Goal: Task Accomplishment & Management: Complete application form

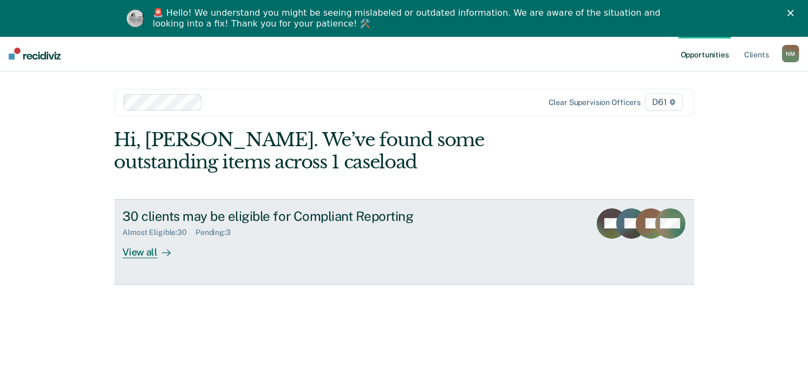
click at [196, 236] on div "Pending : 3" at bounding box center [218, 232] width 44 height 9
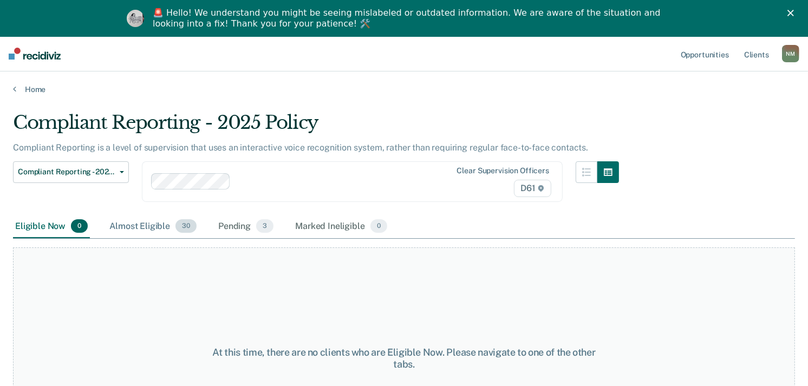
click at [161, 226] on div "Almost Eligible 30" at bounding box center [153, 227] width 92 height 24
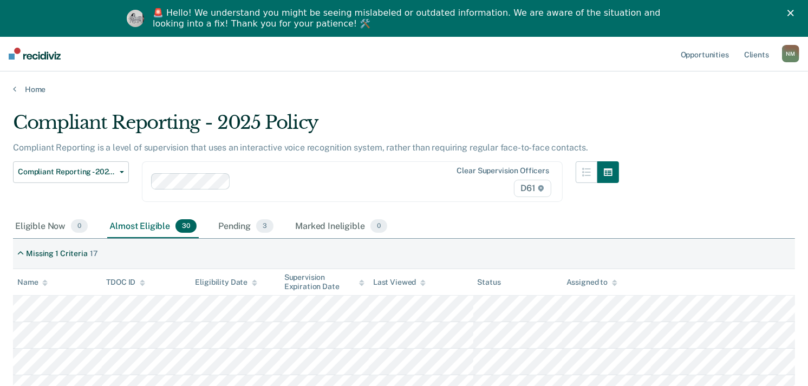
click at [40, 278] on div "Name" at bounding box center [32, 282] width 30 height 9
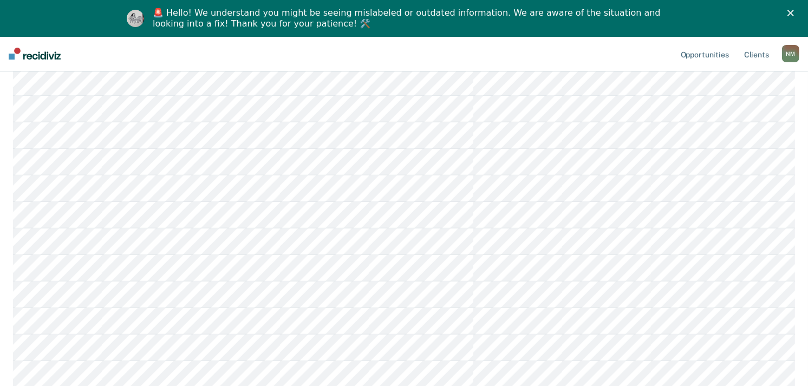
scroll to position [361, 0]
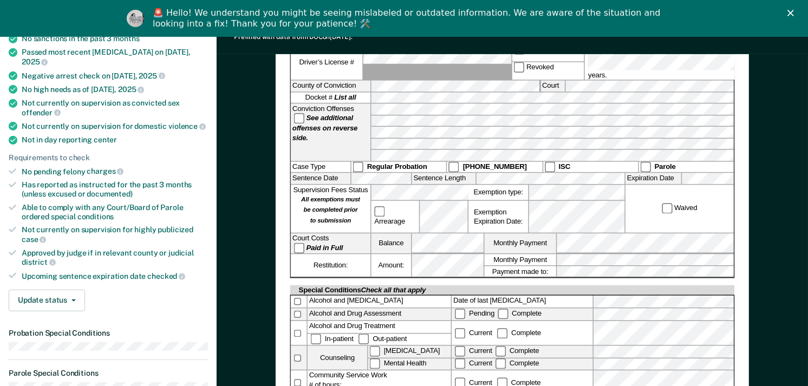
scroll to position [241, 0]
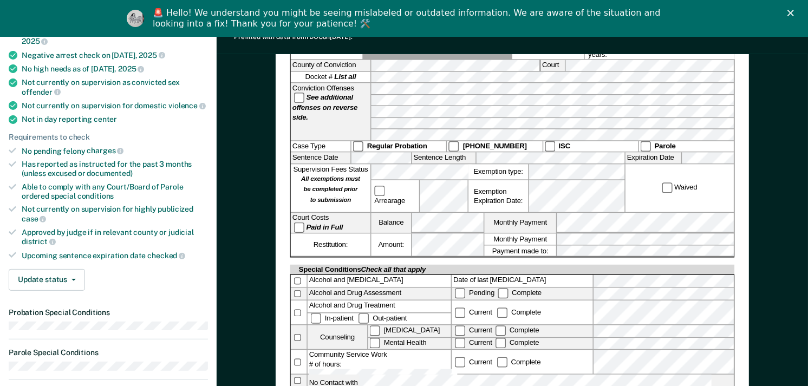
click at [794, 14] on icon "Close" at bounding box center [791, 13] width 7 height 7
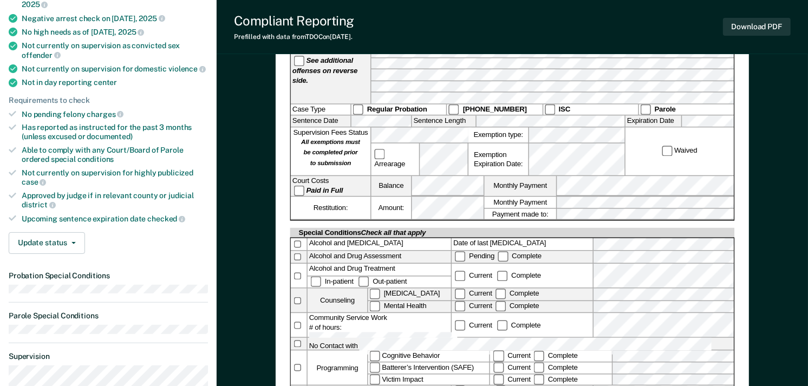
scroll to position [0, 0]
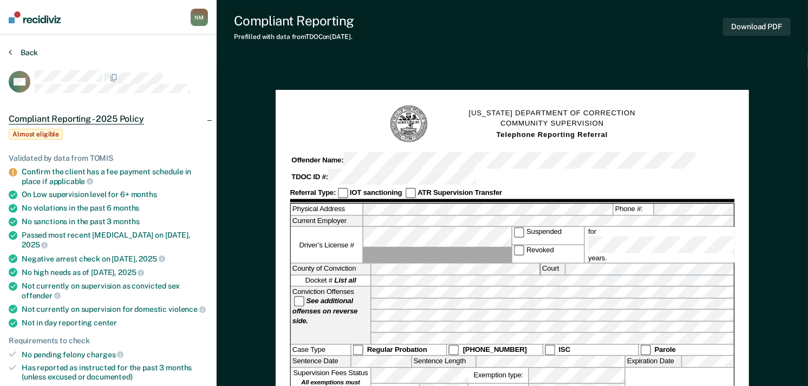
click at [36, 49] on button "Back" at bounding box center [23, 53] width 29 height 10
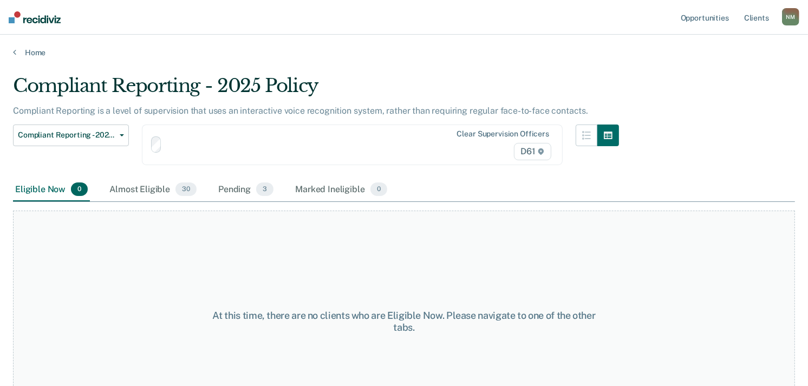
scroll to position [45, 0]
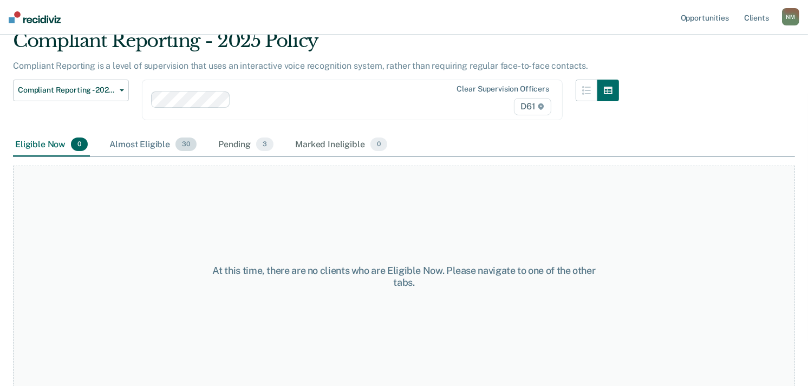
click at [153, 142] on div "Almost Eligible 30" at bounding box center [153, 145] width 92 height 24
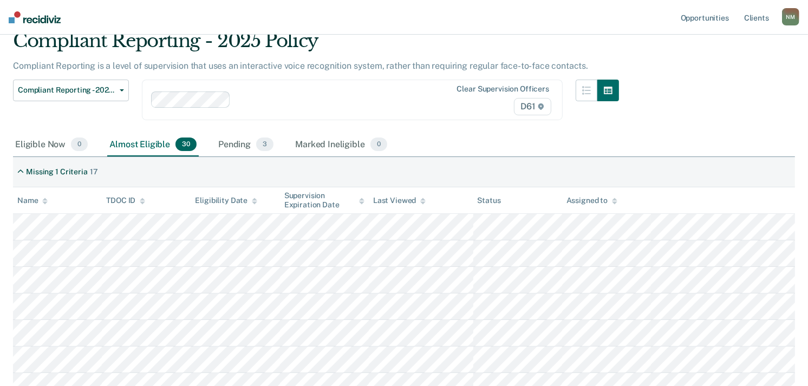
click at [38, 193] on th "Name" at bounding box center [57, 200] width 89 height 27
click at [38, 201] on div "Name" at bounding box center [32, 200] width 30 height 9
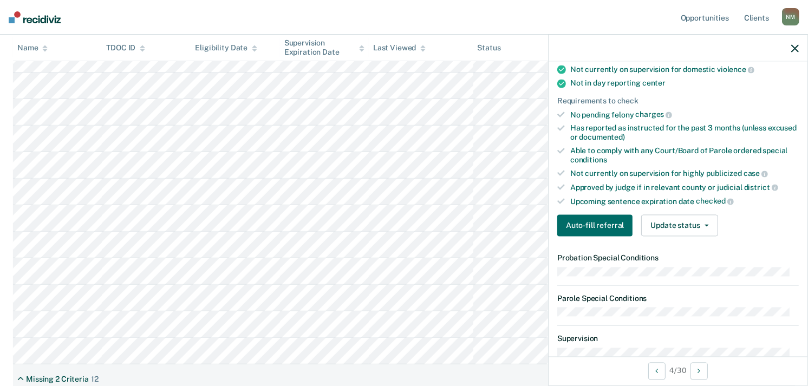
scroll to position [241, 0]
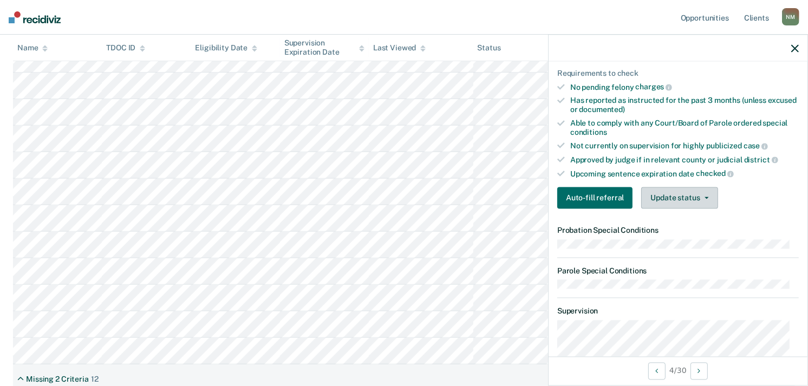
click at [669, 196] on button "Update status" at bounding box center [679, 198] width 76 height 22
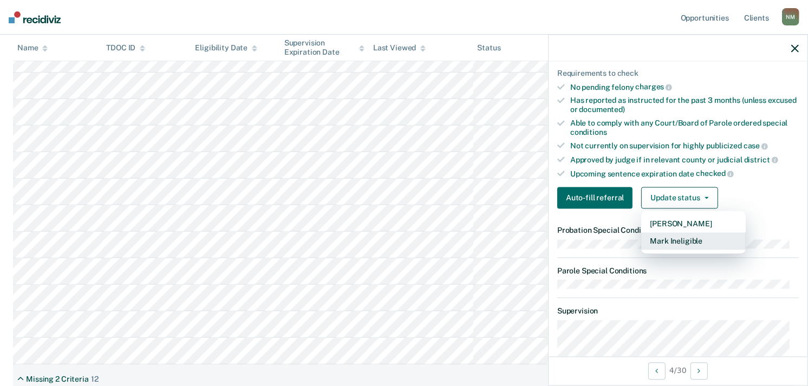
click at [677, 233] on button "Mark Ineligible" at bounding box center [693, 241] width 105 height 17
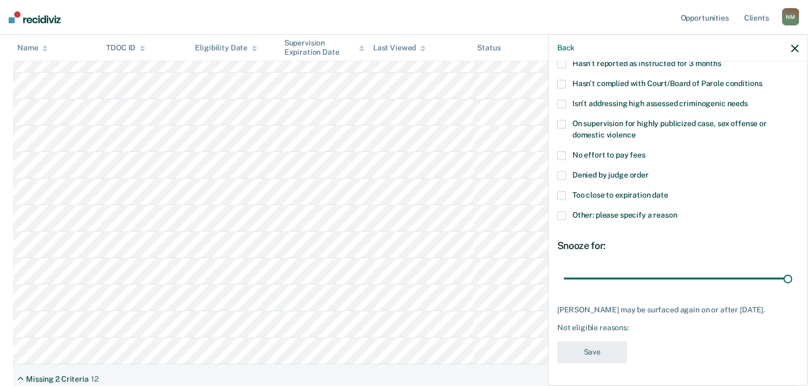
drag, startPoint x: 642, startPoint y: 273, endPoint x: 802, endPoint y: 275, distance: 159.9
type input "90"
click at [793, 282] on input "range" at bounding box center [678, 278] width 229 height 19
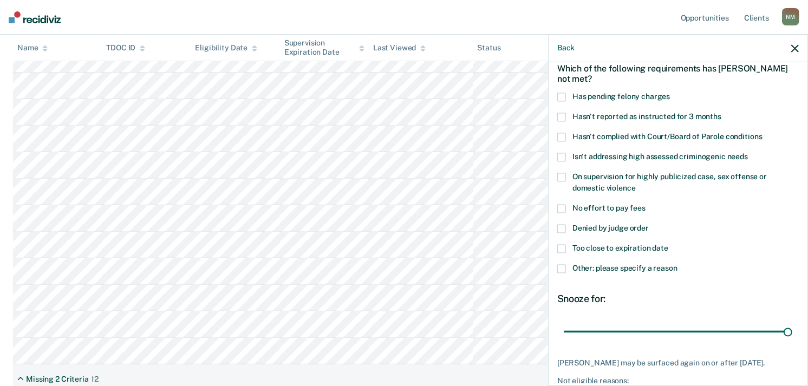
click at [632, 224] on span "Denied by judge order" at bounding box center [611, 228] width 76 height 9
click at [649, 225] on input "Denied by judge order" at bounding box center [649, 225] width 0 height 0
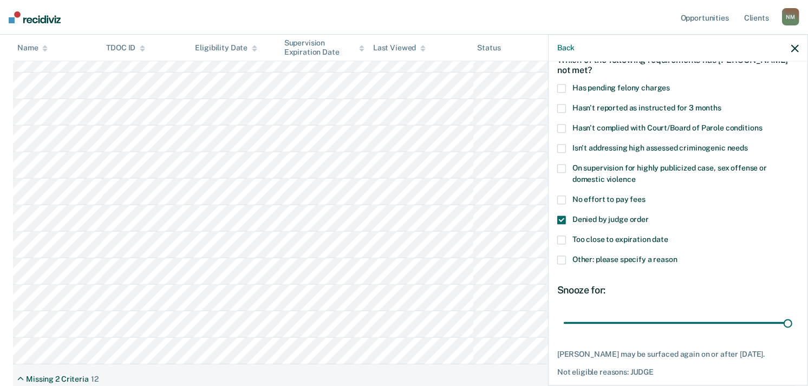
scroll to position [112, 0]
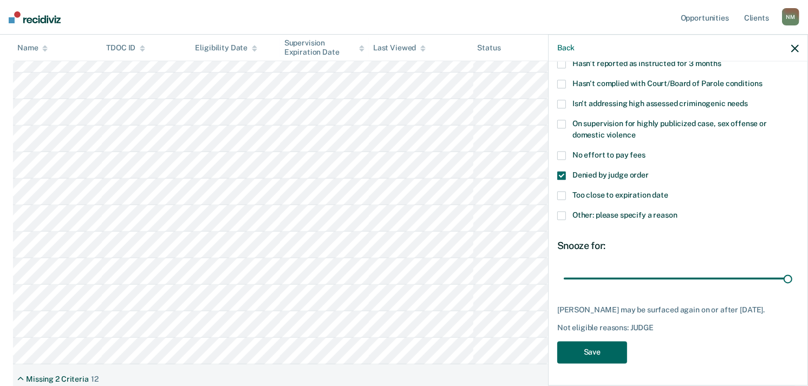
click at [615, 354] on button "Save" at bounding box center [593, 353] width 70 height 22
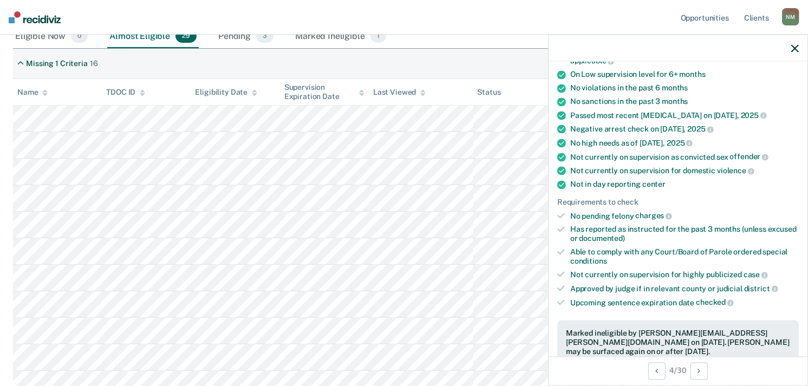
scroll to position [0, 0]
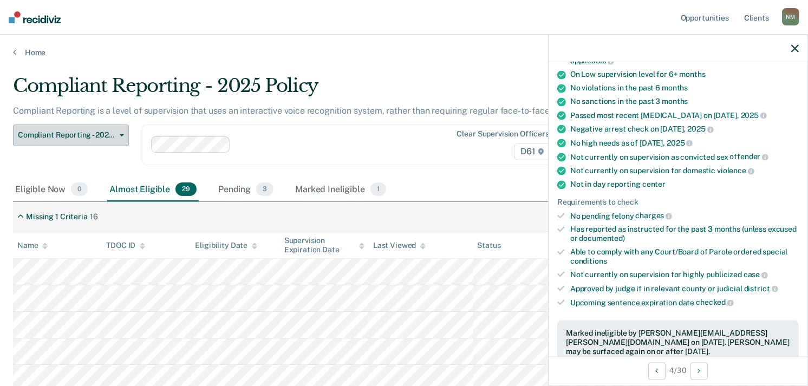
click at [85, 138] on span "Compliant Reporting - 2025 Policy" at bounding box center [67, 135] width 98 height 9
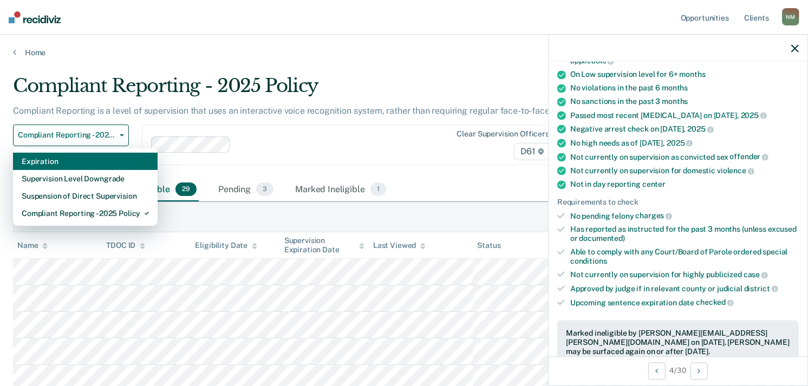
click at [72, 161] on div "Expiration" at bounding box center [85, 161] width 127 height 17
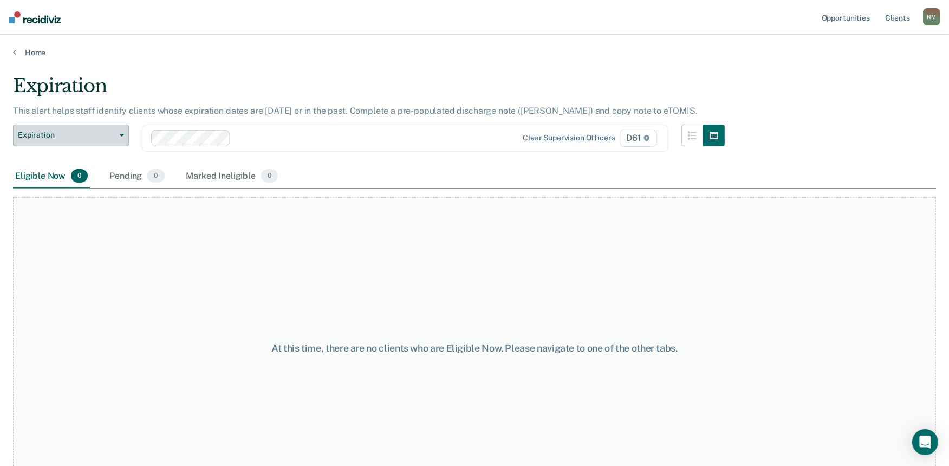
click at [99, 133] on span "Expiration" at bounding box center [67, 135] width 98 height 9
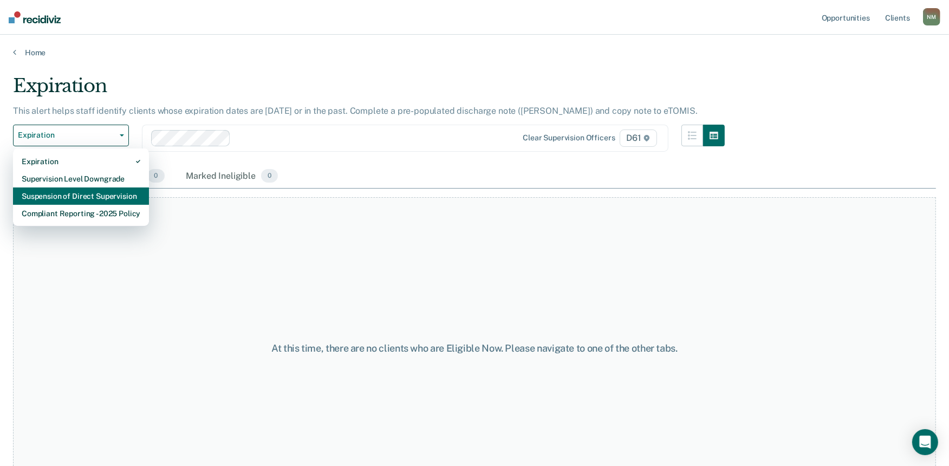
click at [117, 196] on div "Suspension of Direct Supervision" at bounding box center [81, 195] width 119 height 17
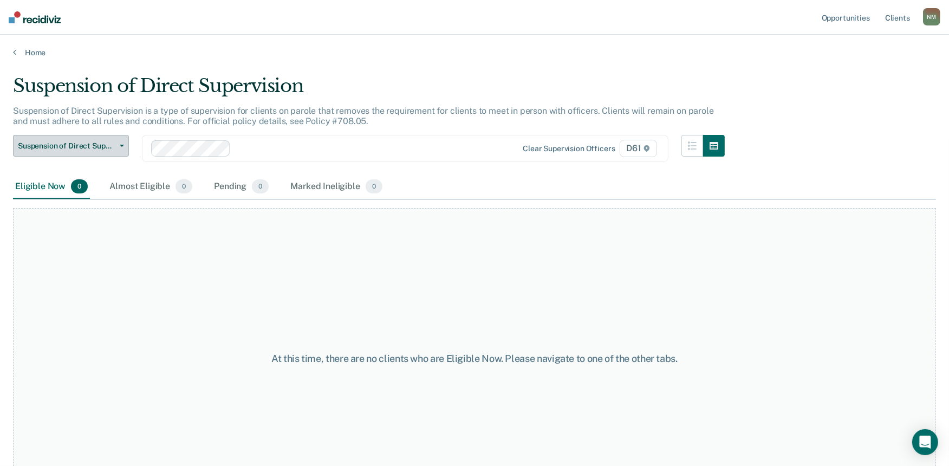
click at [105, 145] on span "Suspension of Direct Supervision" at bounding box center [67, 145] width 98 height 9
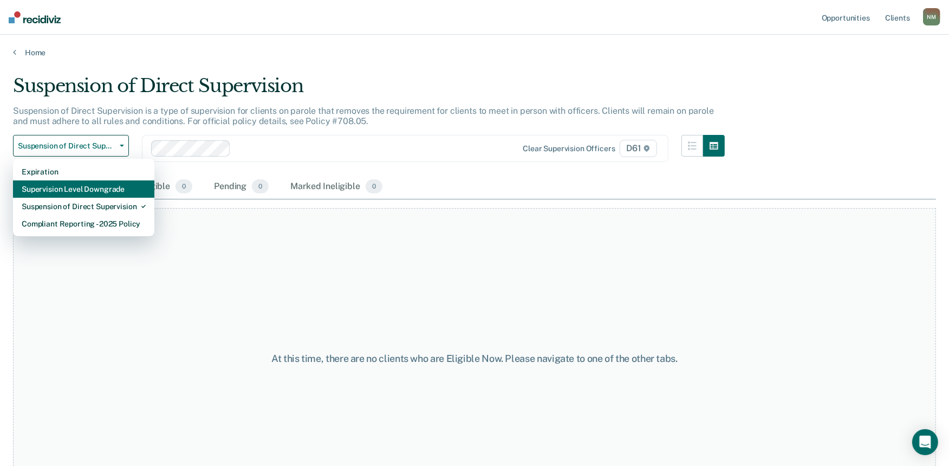
click at [123, 192] on div "Supervision Level Downgrade" at bounding box center [84, 188] width 124 height 17
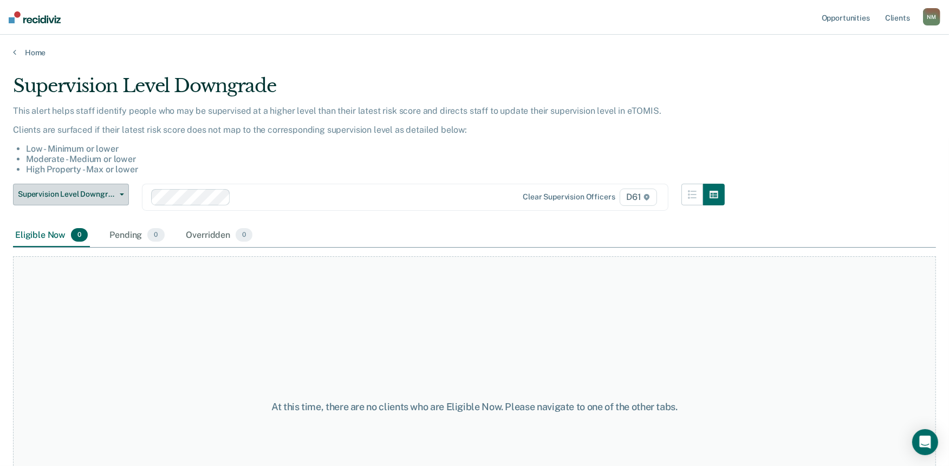
click at [96, 194] on span "Supervision Level Downgrade" at bounding box center [67, 194] width 98 height 9
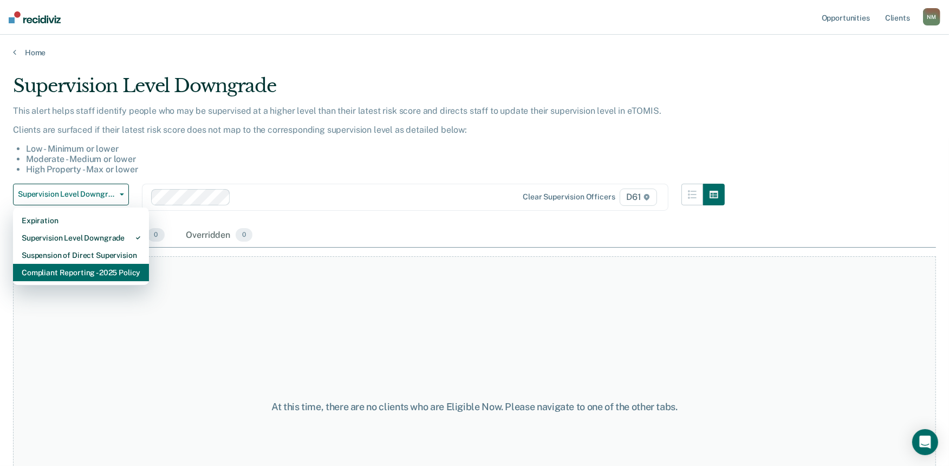
click at [121, 274] on div "Compliant Reporting - 2025 Policy" at bounding box center [81, 272] width 119 height 17
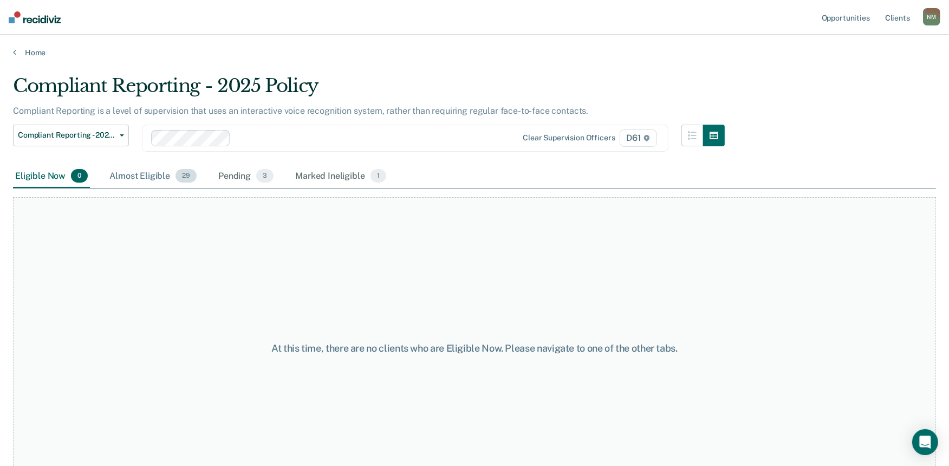
click at [137, 177] on div "Almost Eligible 29" at bounding box center [153, 177] width 92 height 24
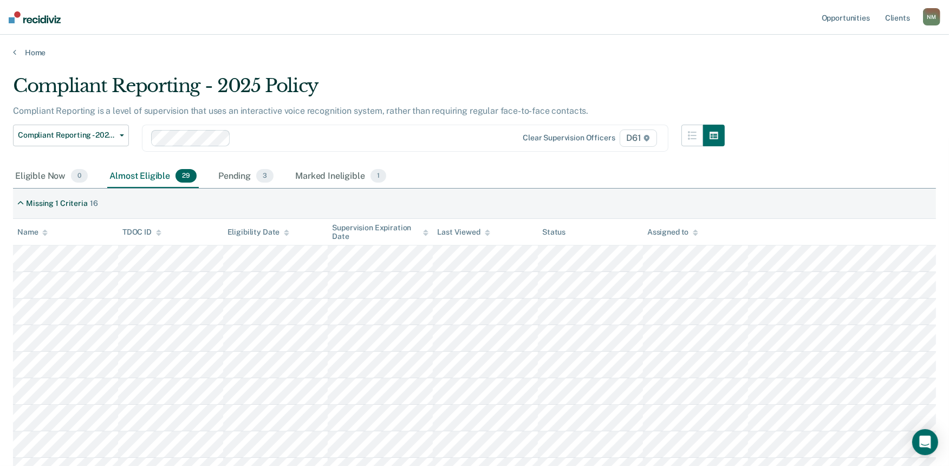
click at [41, 229] on div "Name" at bounding box center [32, 232] width 30 height 9
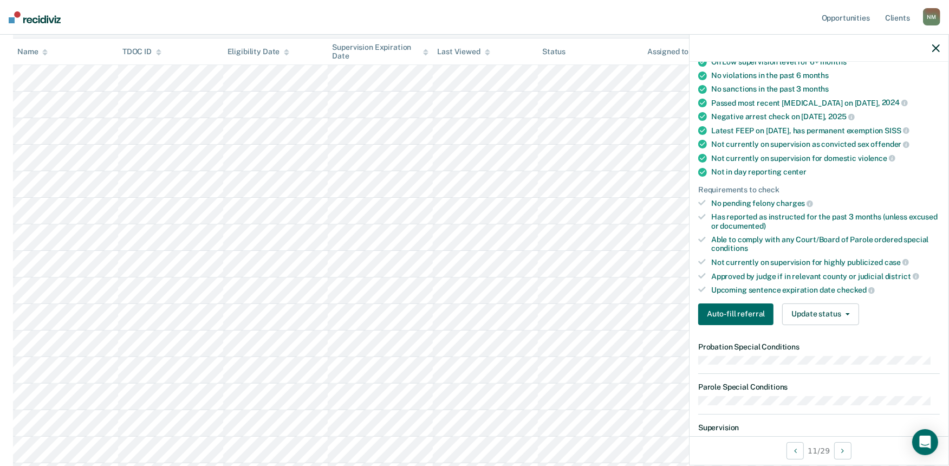
scroll to position [120, 0]
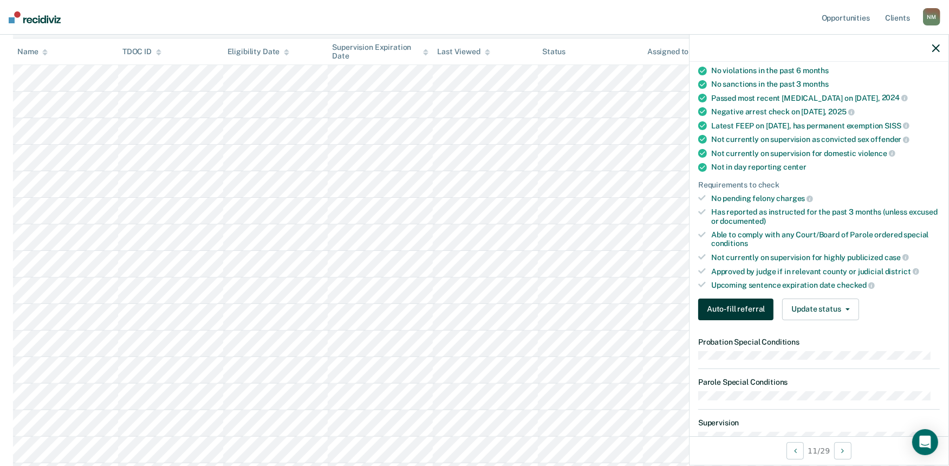
click at [732, 308] on button "Auto-fill referral" at bounding box center [735, 310] width 75 height 22
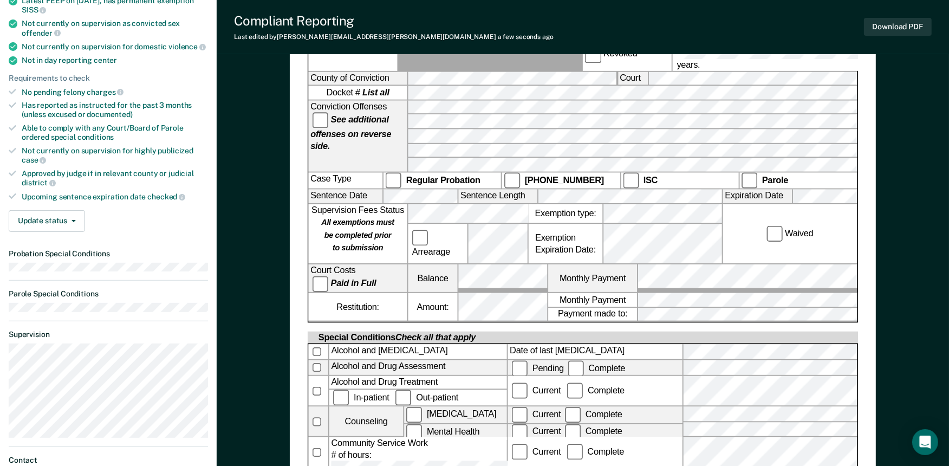
scroll to position [301, 0]
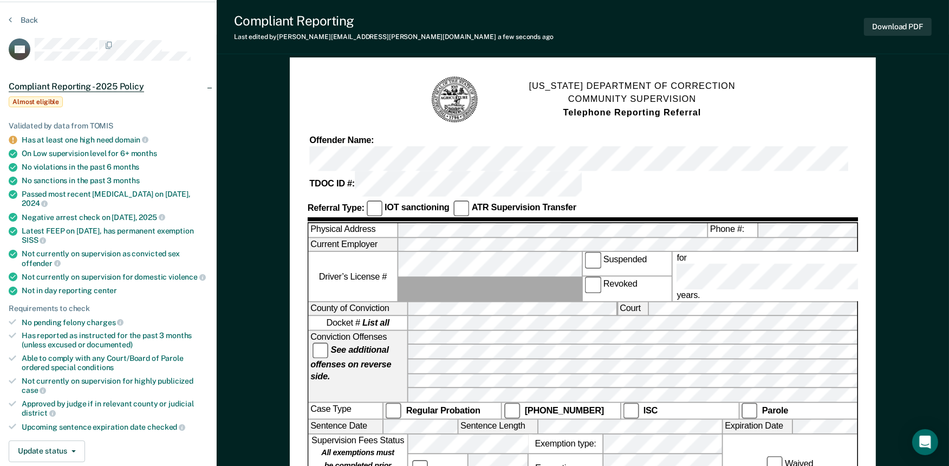
scroll to position [0, 0]
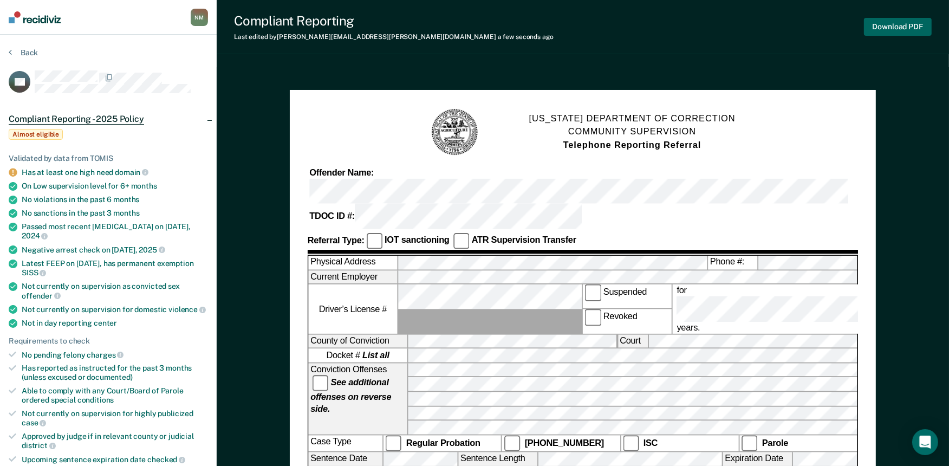
click at [816, 25] on button "Download PDF" at bounding box center [898, 27] width 68 height 18
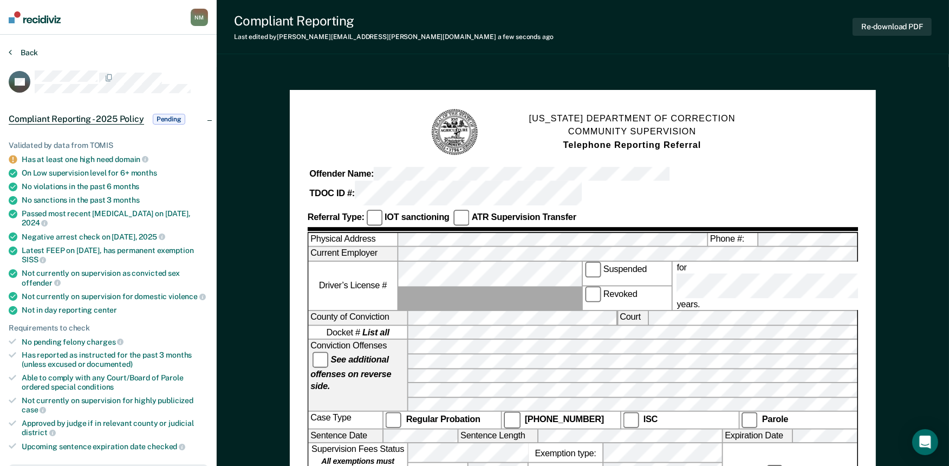
click at [17, 49] on button "Back" at bounding box center [23, 53] width 29 height 10
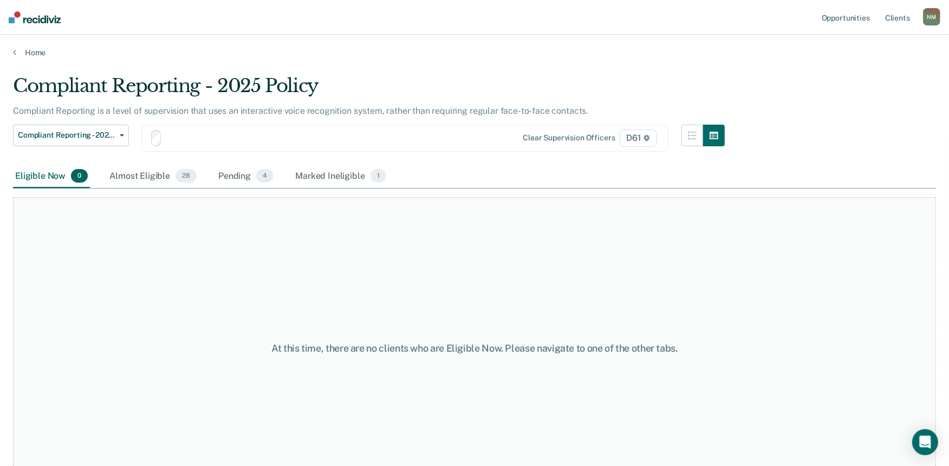
scroll to position [31, 0]
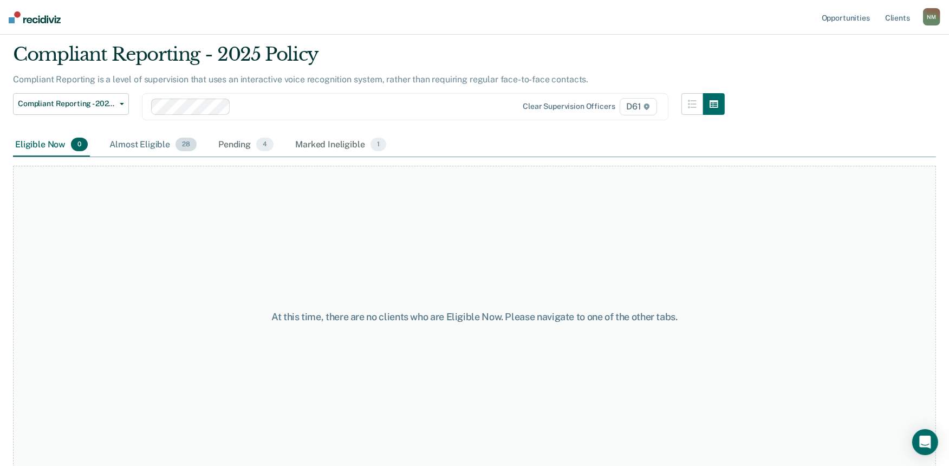
click at [149, 139] on div "Almost Eligible 28" at bounding box center [153, 145] width 92 height 24
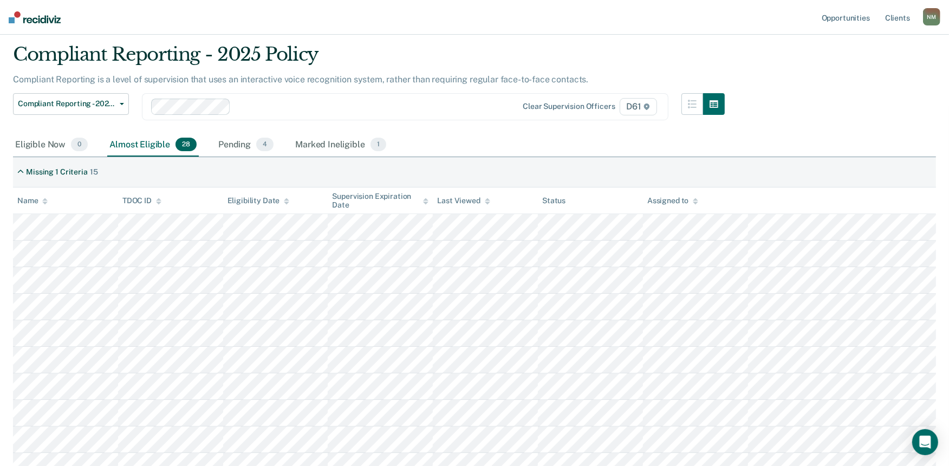
click at [31, 197] on div "Name" at bounding box center [32, 200] width 30 height 9
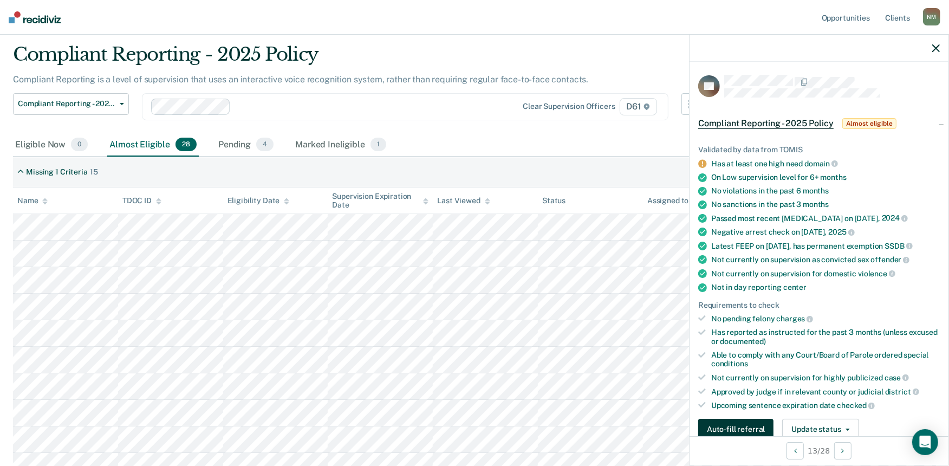
click at [750, 386] on button "Auto-fill referral" at bounding box center [735, 430] width 75 height 22
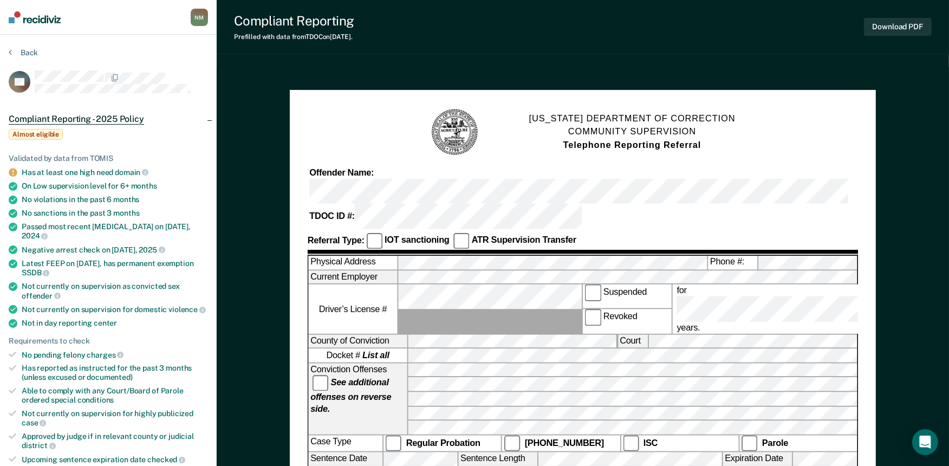
click at [457, 255] on div "Physical Address Phone #: Current Employer Driver’s License # Suspended Revoked…" at bounding box center [583, 420] width 550 height 331
click at [22, 59] on div "Back" at bounding box center [108, 59] width 199 height 23
drag, startPoint x: 22, startPoint y: 59, endPoint x: 20, endPoint y: 52, distance: 6.9
click at [20, 52] on button "Back" at bounding box center [23, 53] width 29 height 10
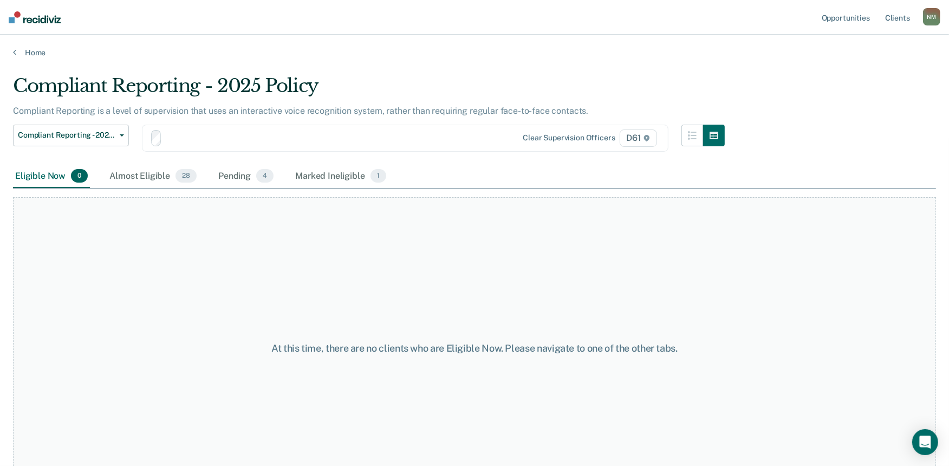
scroll to position [31, 0]
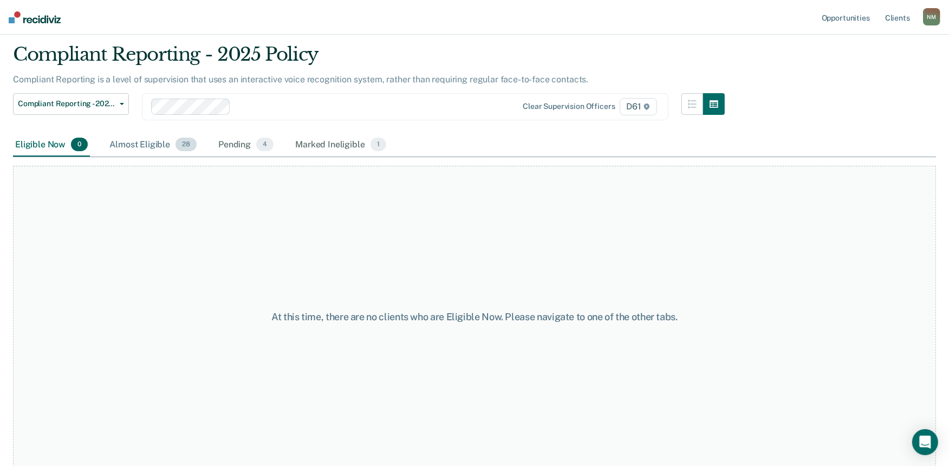
click at [163, 144] on div "Almost Eligible 28" at bounding box center [153, 145] width 92 height 24
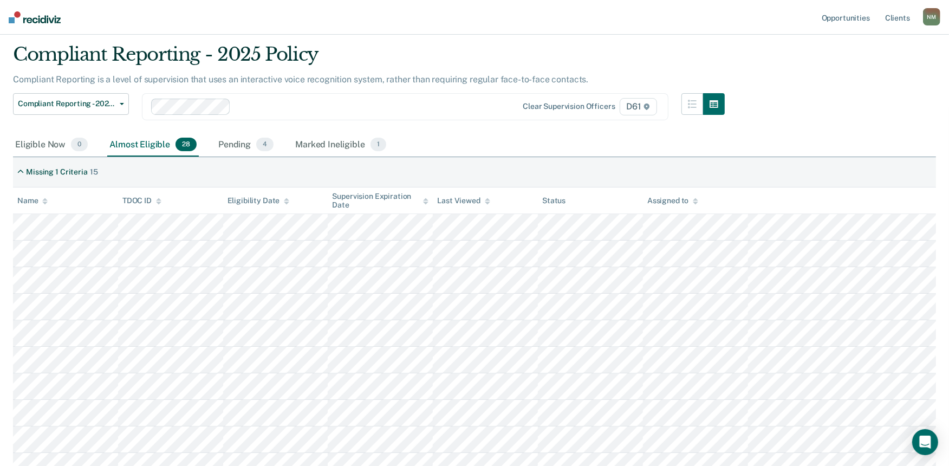
click at [46, 202] on icon at bounding box center [44, 203] width 5 height 3
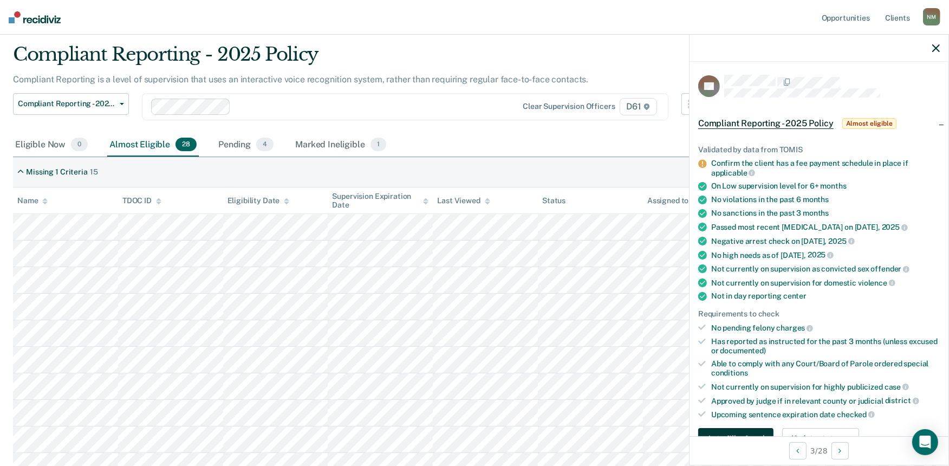
click at [744, 386] on button "Auto-fill referral" at bounding box center [735, 439] width 75 height 22
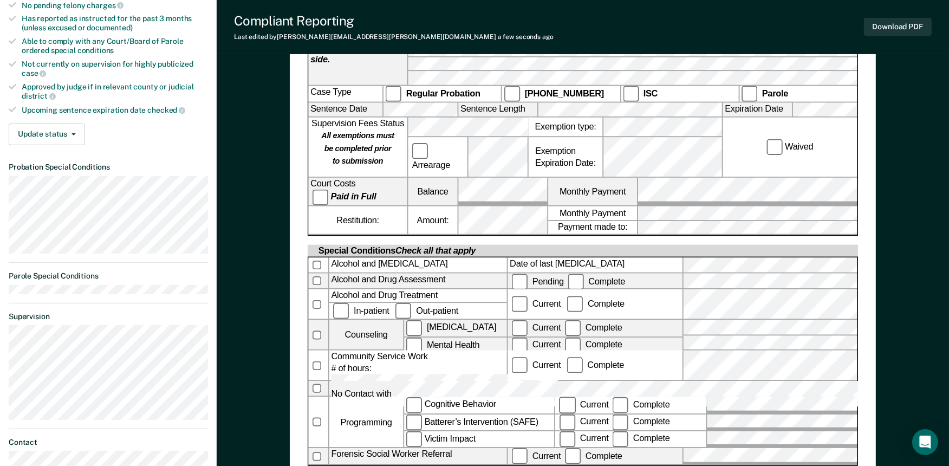
scroll to position [421, 0]
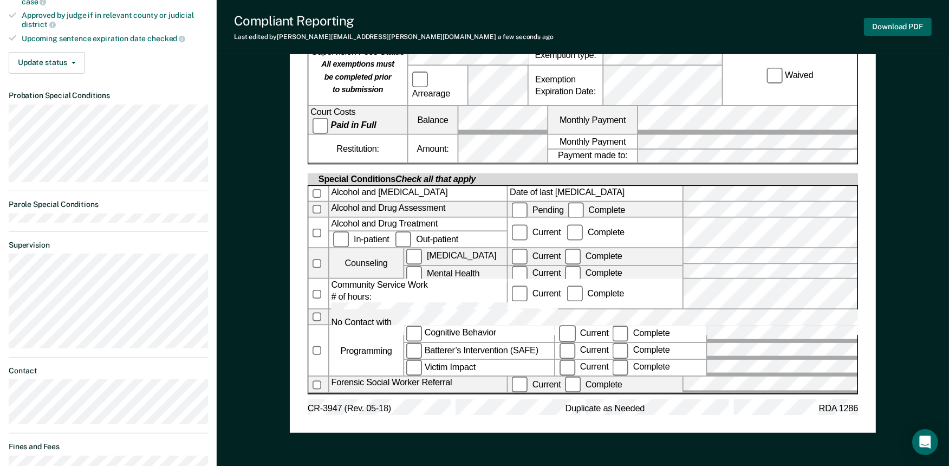
click at [816, 22] on button "Download PDF" at bounding box center [898, 27] width 68 height 18
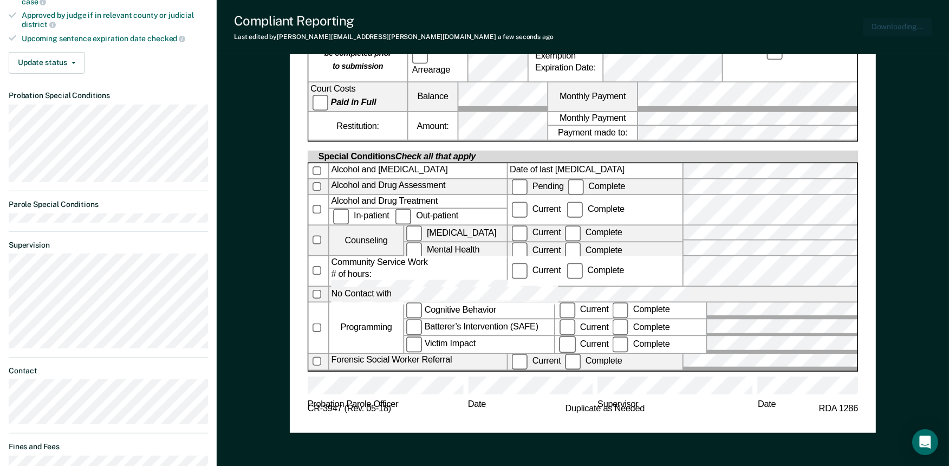
scroll to position [0, 0]
